Goal: Transaction & Acquisition: Purchase product/service

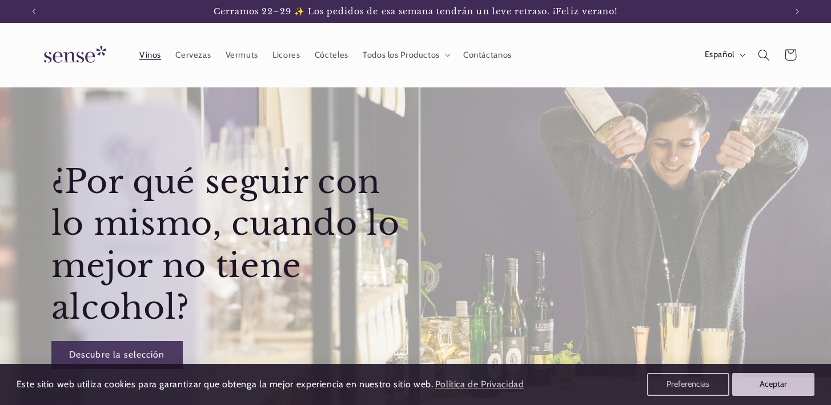
click at [149, 50] on span "Vinos" at bounding box center [150, 55] width 22 height 11
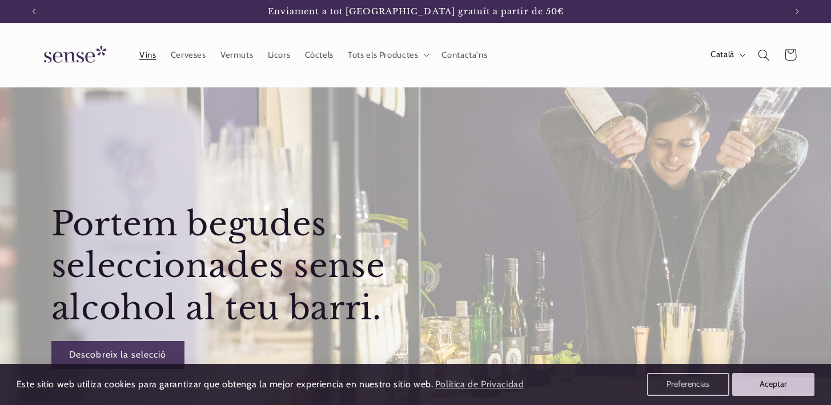
click at [154, 52] on span "Vins" at bounding box center [147, 55] width 17 height 11
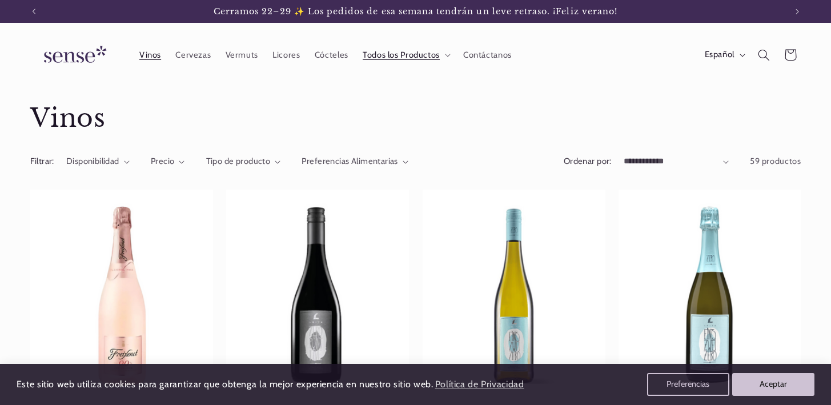
click at [723, 166] on select "**********" at bounding box center [676, 161] width 105 height 13
select select "**********"
click at [624, 155] on select "**********" at bounding box center [676, 161] width 105 height 13
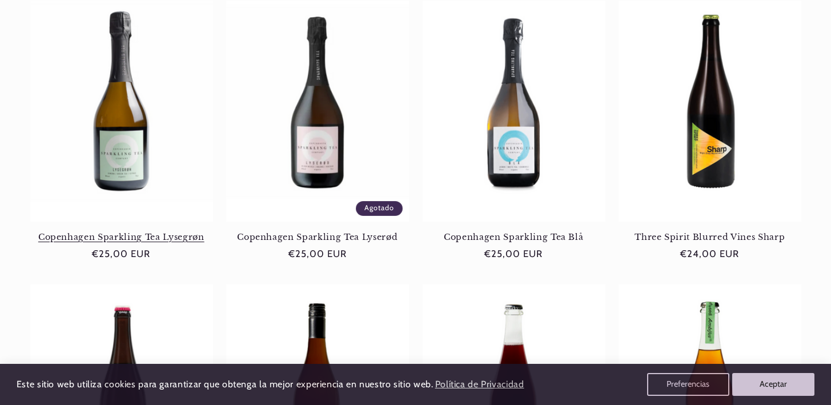
scroll to position [196, 0]
click at [126, 231] on link "Copenhagen Sparkling Tea Lysegrøn" at bounding box center [121, 236] width 183 height 10
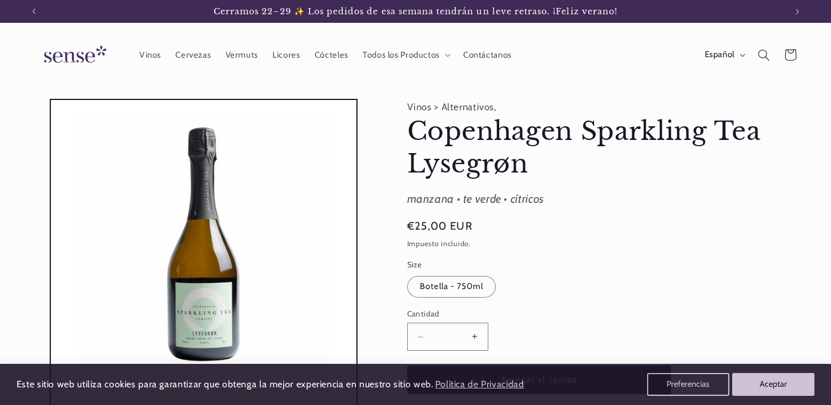
click at [473, 335] on button "Aumentar cantidad para Copenhagen Sparkling Tea Lysegrøn" at bounding box center [475, 337] width 26 height 28
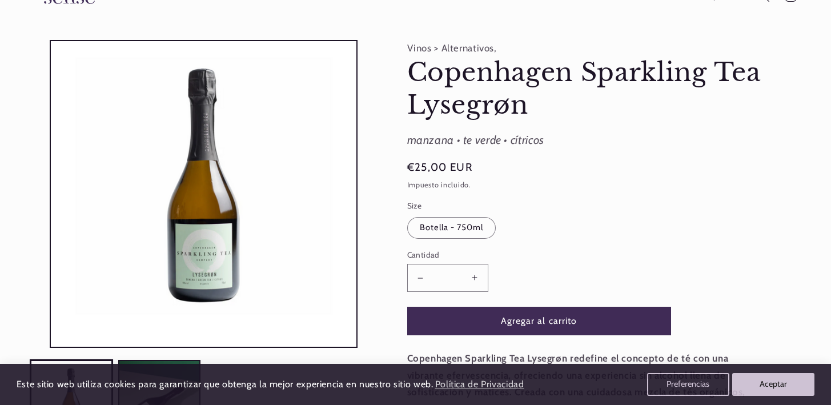
scroll to position [146, 0]
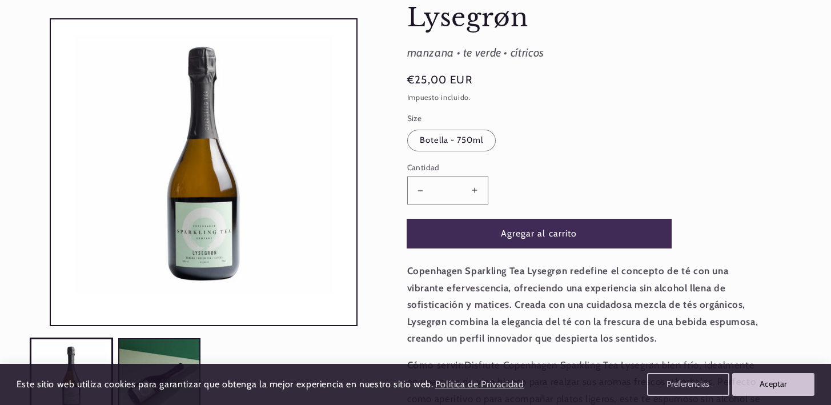
click at [580, 236] on button "Agregar al carrito" at bounding box center [539, 233] width 264 height 28
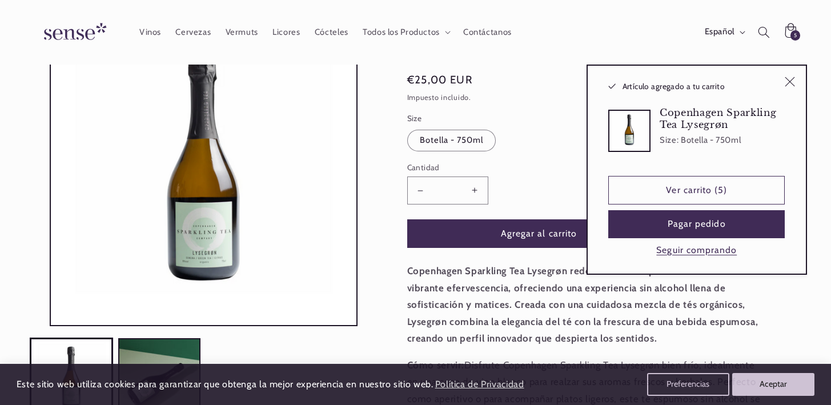
type input "*"
click at [721, 224] on button "Pagar pedido" at bounding box center [696, 224] width 176 height 28
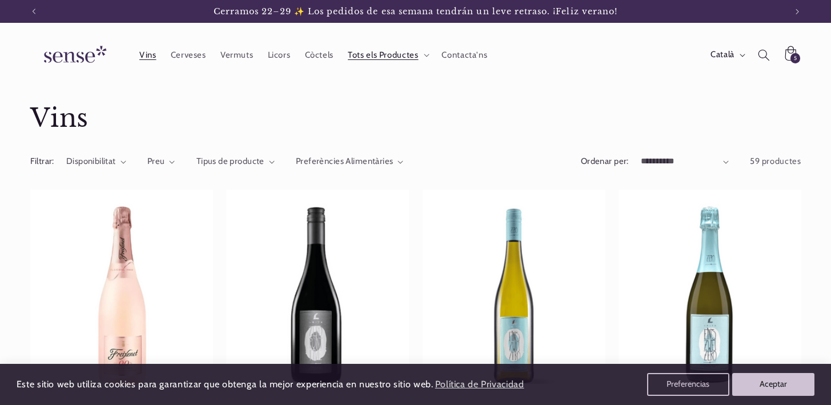
click at [727, 160] on select "**********" at bounding box center [685, 161] width 88 height 13
select select "**********"
click at [641, 155] on select "**********" at bounding box center [685, 161] width 88 height 13
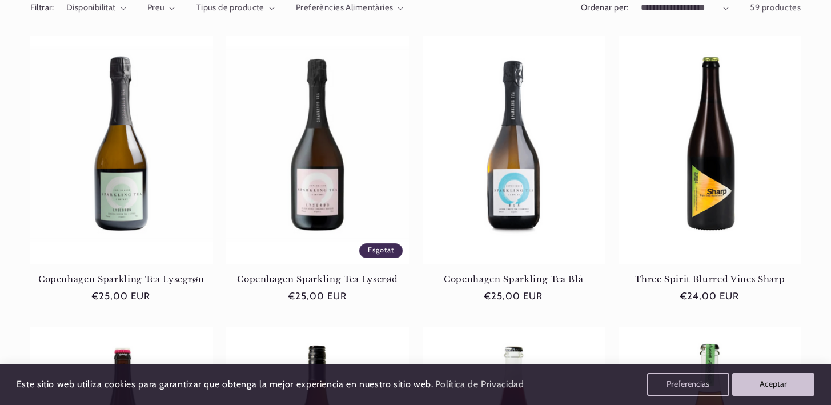
scroll to position [223, 0]
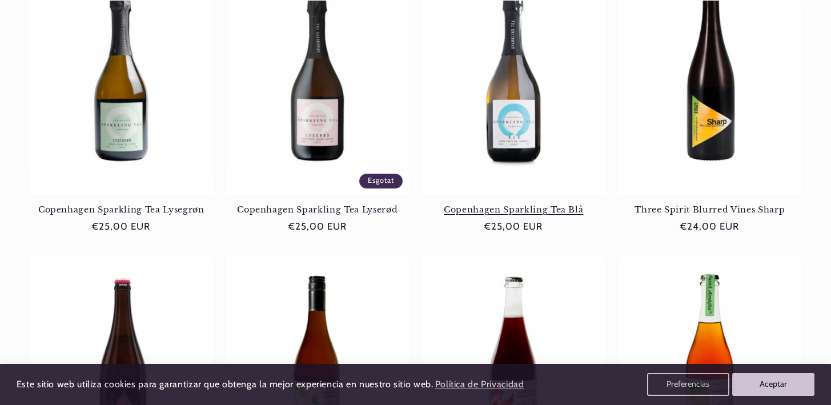
click at [520, 204] on link "Copenhagen Sparkling Tea Blå" at bounding box center [514, 209] width 183 height 10
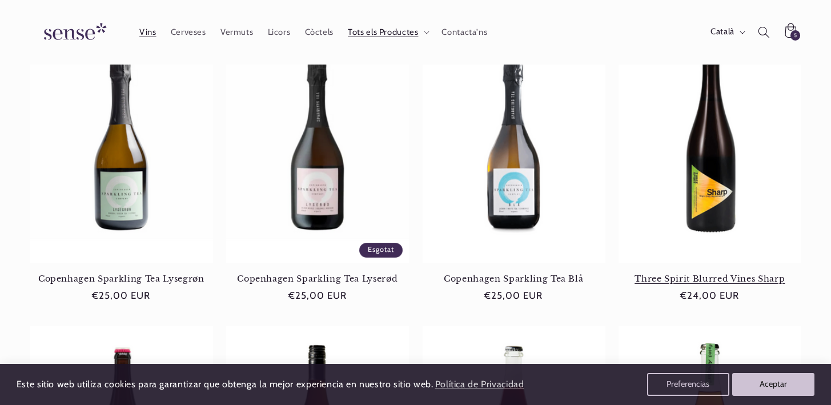
scroll to position [0, 752]
click at [795, 33] on span "5" at bounding box center [795, 35] width 3 height 10
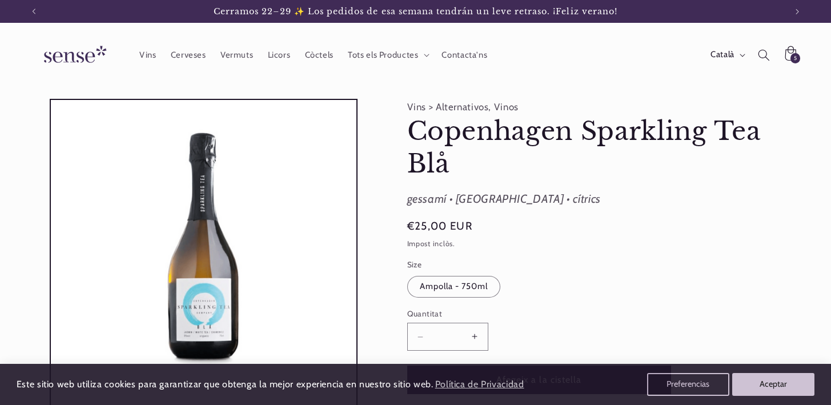
click at [472, 335] on button "Augmentar quantitat per a Copenhagen Sparkling Tea Blå" at bounding box center [475, 337] width 26 height 28
click at [419, 335] on button "Reduir quantitat per a Copenhagen Sparkling Tea Blå" at bounding box center [421, 337] width 26 height 28
type input "*"
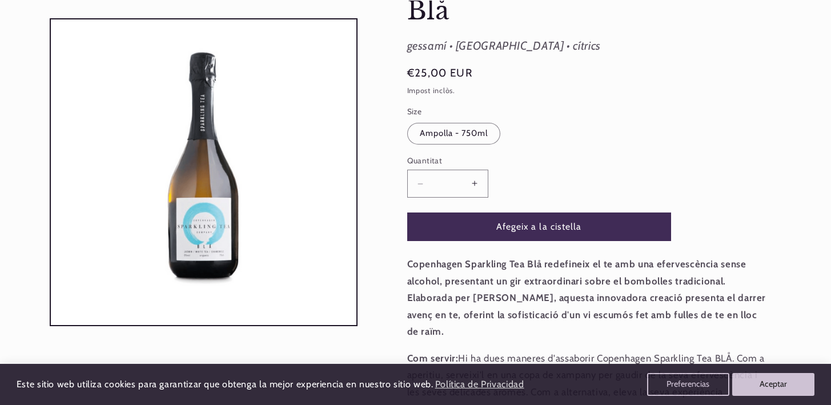
scroll to position [192, 0]
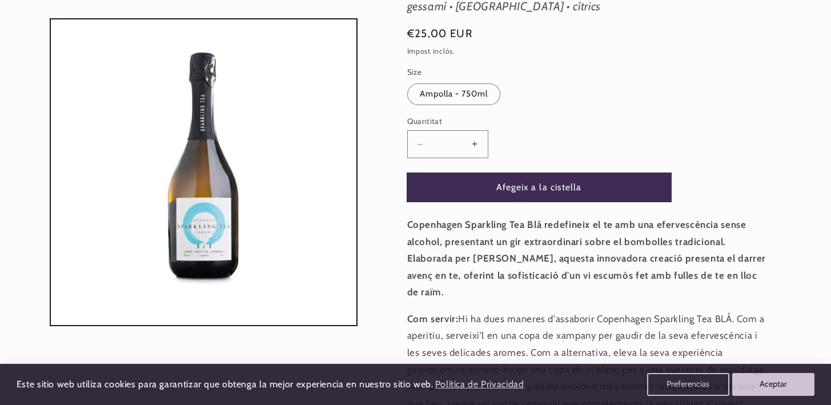
click at [584, 194] on button "Afegeix a la cistella" at bounding box center [539, 187] width 264 height 28
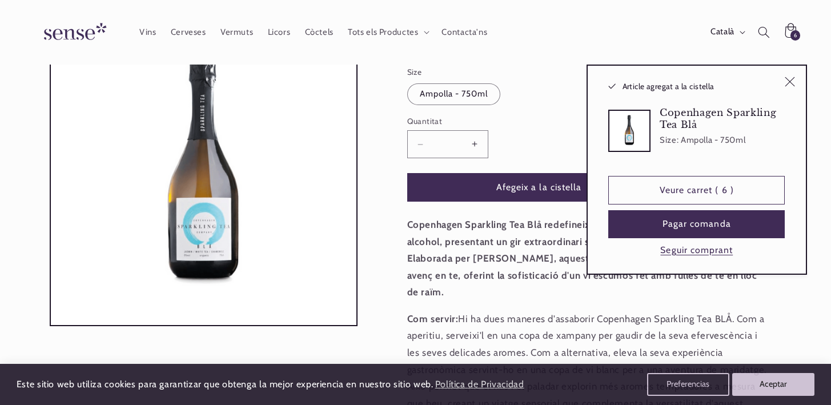
scroll to position [0, 752]
click at [509, 291] on div "Copenhagen Sparkling Tea Blå redefineix el te amb una efervescència sense alcoh…" at bounding box center [587, 322] width 360 height 212
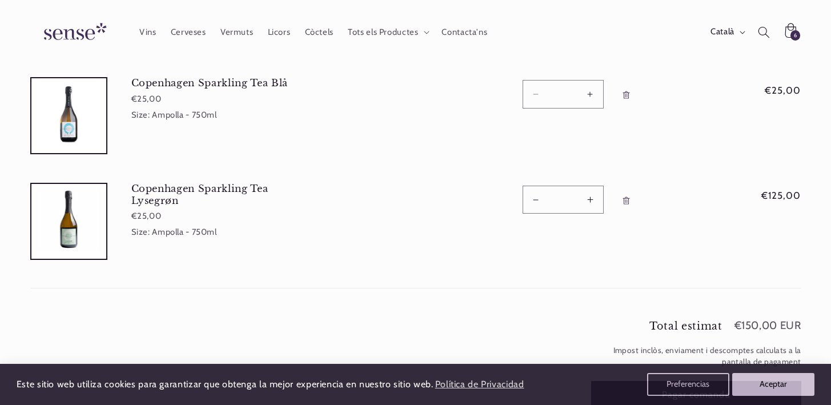
scroll to position [120, 0]
click at [590, 95] on button "Augmentar quantitat per a Copenhagen Sparkling Tea Blå" at bounding box center [590, 95] width 26 height 28
type input "*"
click at [535, 199] on form "El teu carret Producte Total Quantitat Total Copenhagen Sparkling Tea Blå €25,0…" at bounding box center [415, 163] width 771 height 254
click at [536, 201] on button "Reduir quantitat per a Copenhagen Sparkling Tea Lysegrøn" at bounding box center [536, 201] width 26 height 28
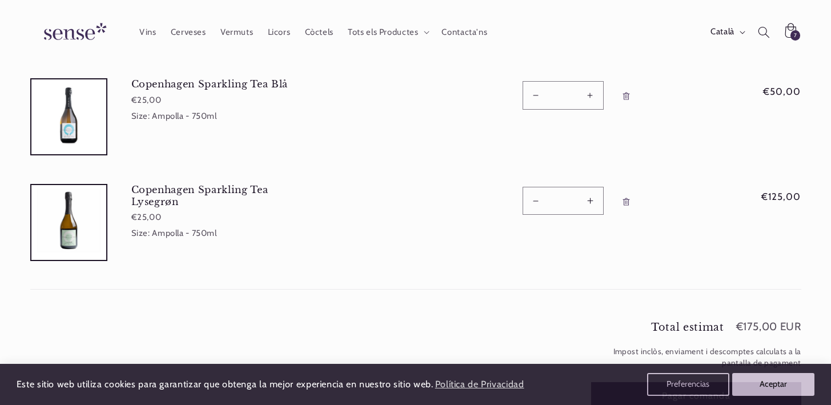
type input "*"
click at [764, 385] on button "Aceptar" at bounding box center [773, 384] width 87 height 24
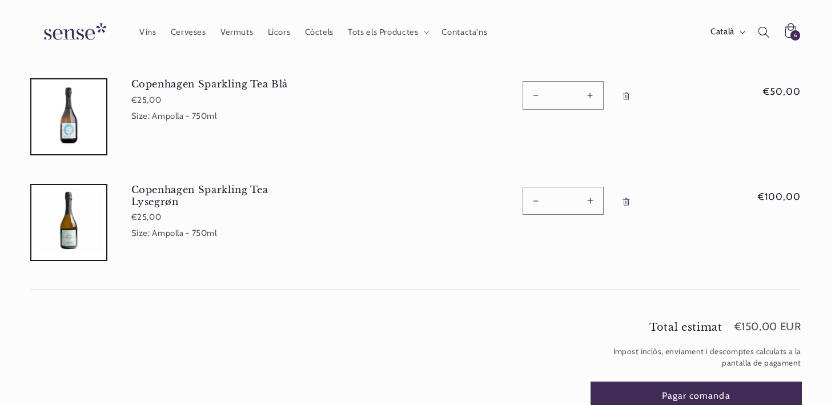
click at [713, 391] on button "Pagar comanda" at bounding box center [696, 396] width 210 height 28
